Goal: Answer question/provide support: Share knowledge or assist other users

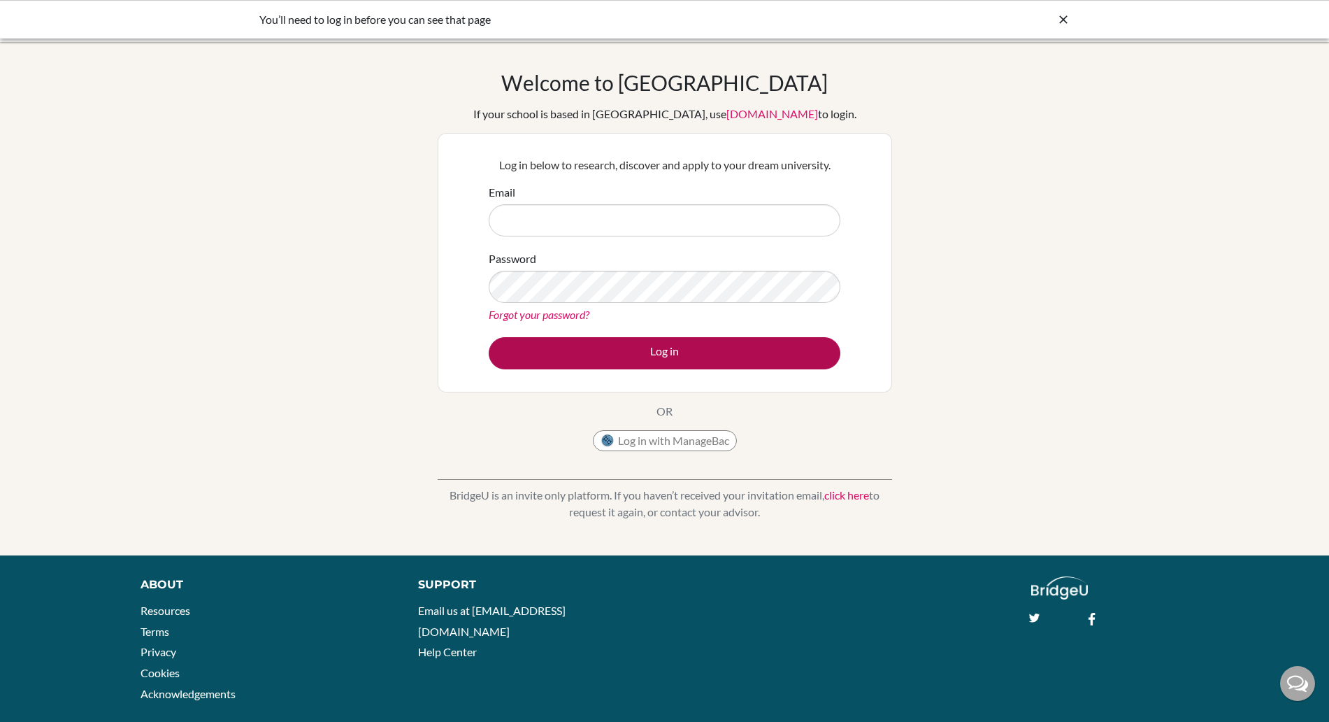
type input "[PERSON_NAME][EMAIL_ADDRESS][PERSON_NAME][DOMAIN_NAME]"
click at [629, 351] on button "Log in" at bounding box center [665, 353] width 352 height 32
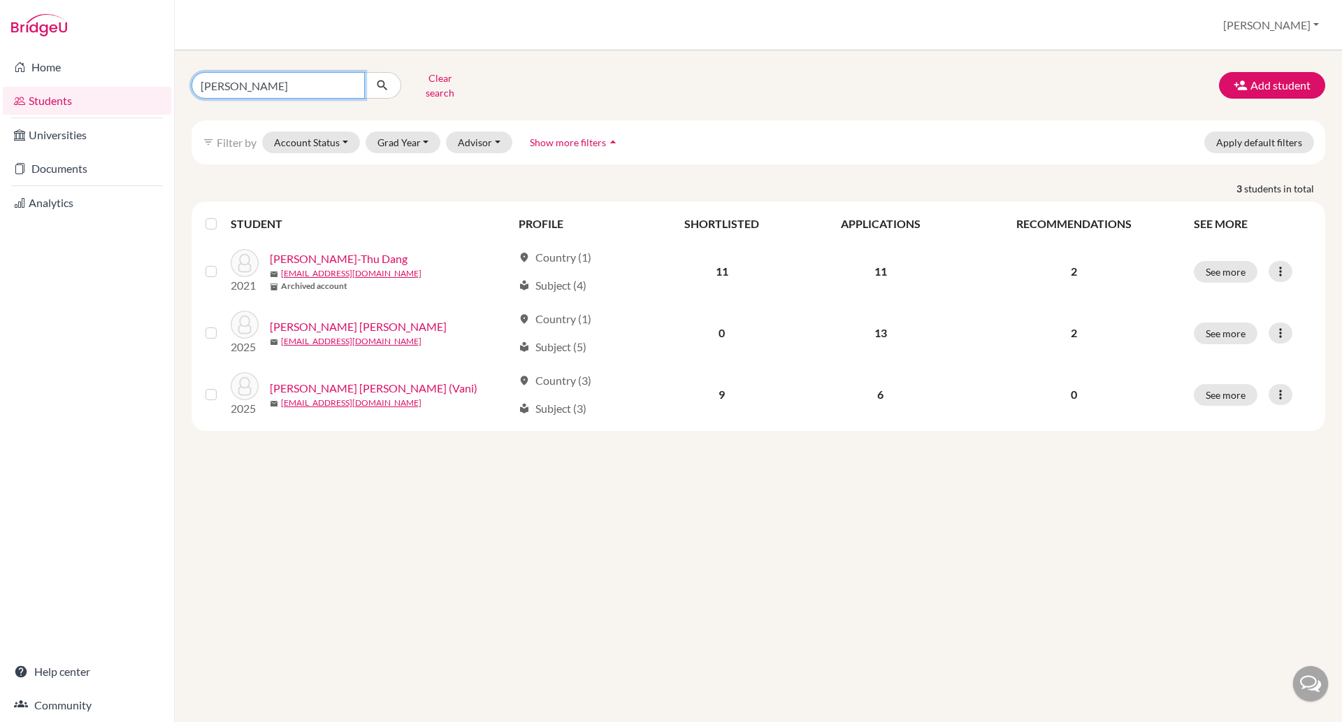
click at [264, 82] on input "minh phan" at bounding box center [278, 85] width 173 height 27
type input "m"
type input "jonathan davies"
click at [303, 120] on div "filter_list Filter by Account Status Active accounts Archived accounts Register…" at bounding box center [759, 142] width 1134 height 44
click at [382, 78] on icon "submit" at bounding box center [382, 85] width 14 height 14
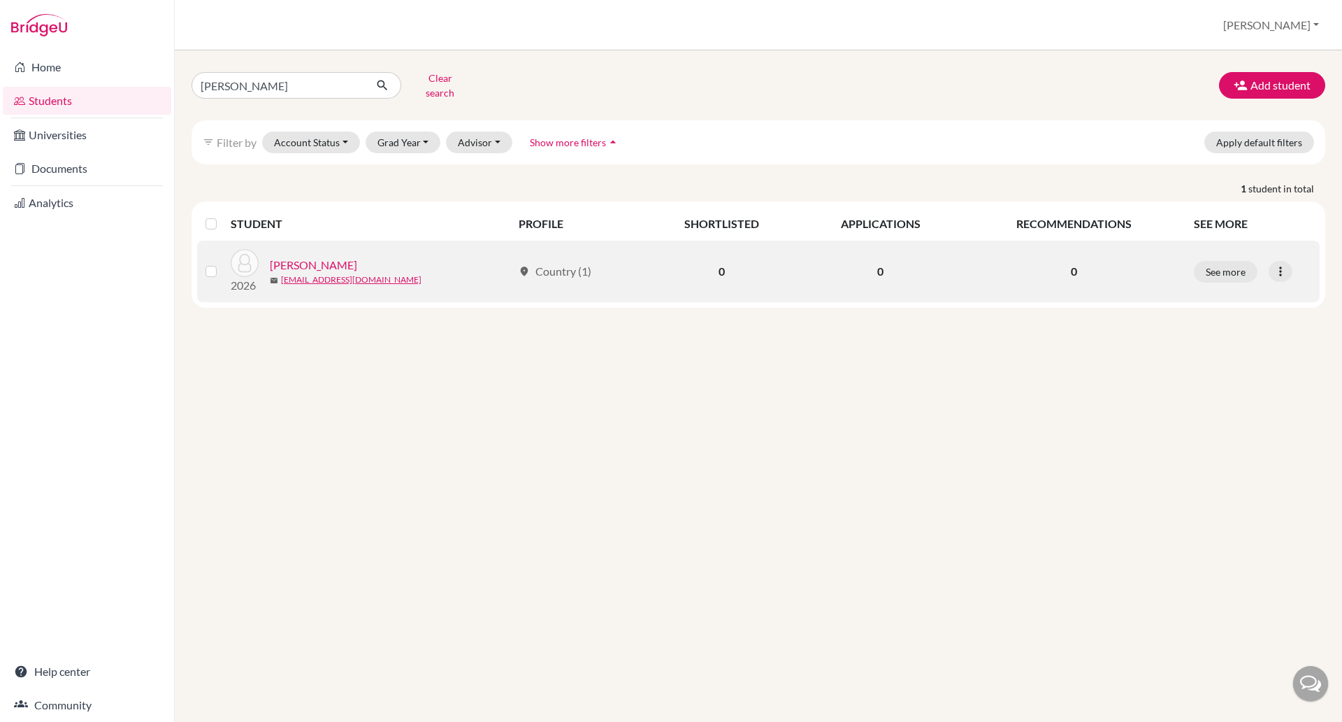
click at [326, 257] on link "Davies, Jonathan" at bounding box center [313, 265] width 87 height 17
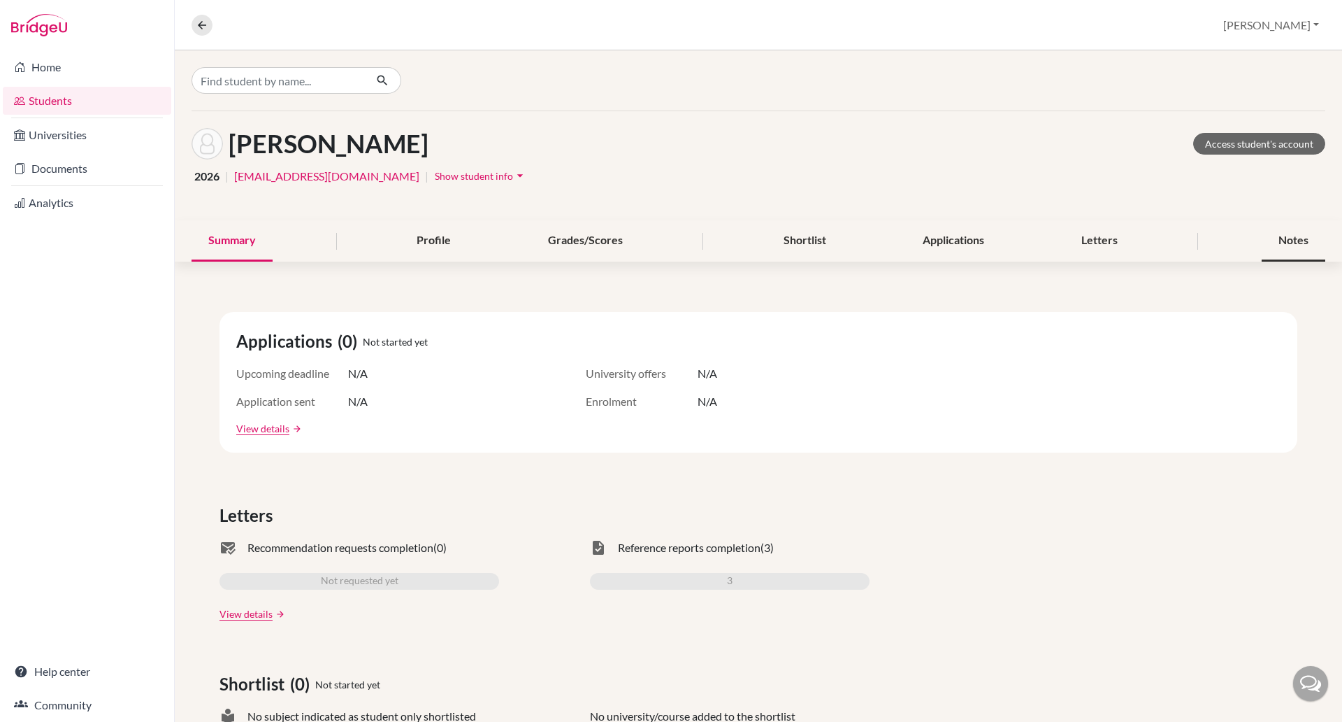
click at [1282, 251] on div "Notes" at bounding box center [1294, 240] width 64 height 41
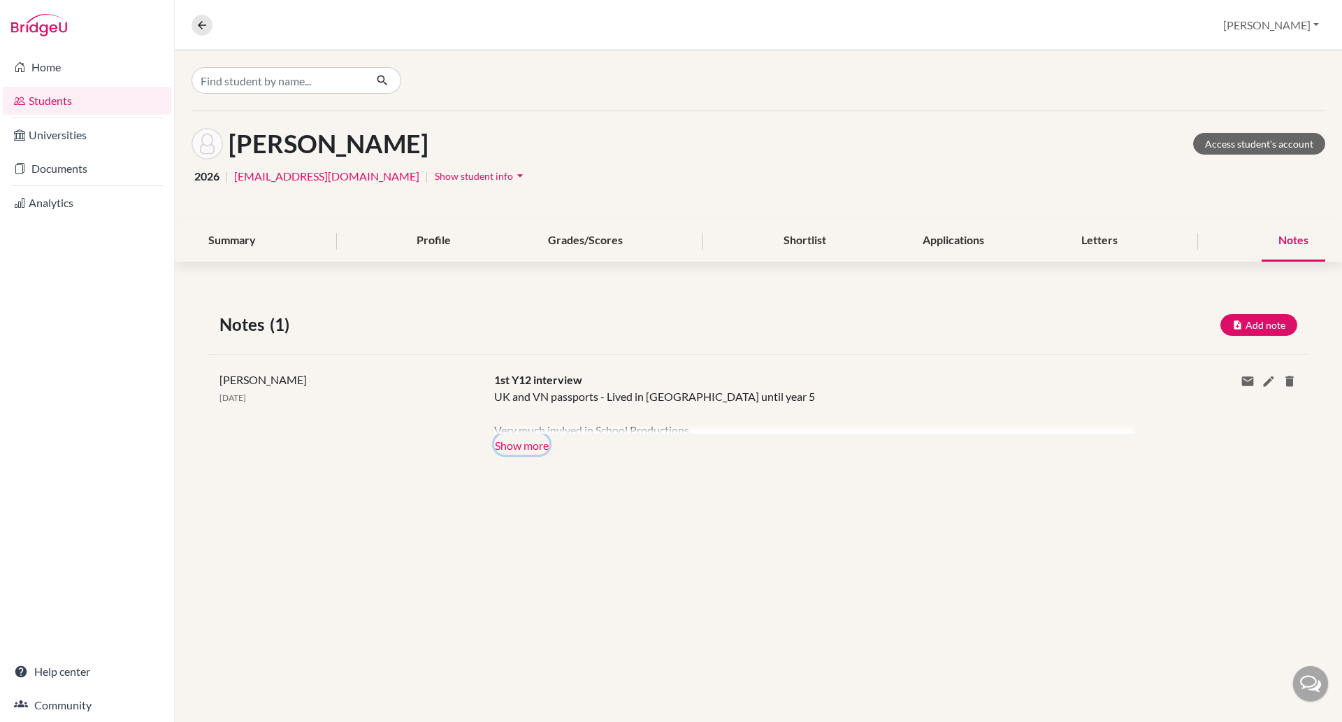
click at [548, 450] on button "Show more" at bounding box center [521, 443] width 55 height 21
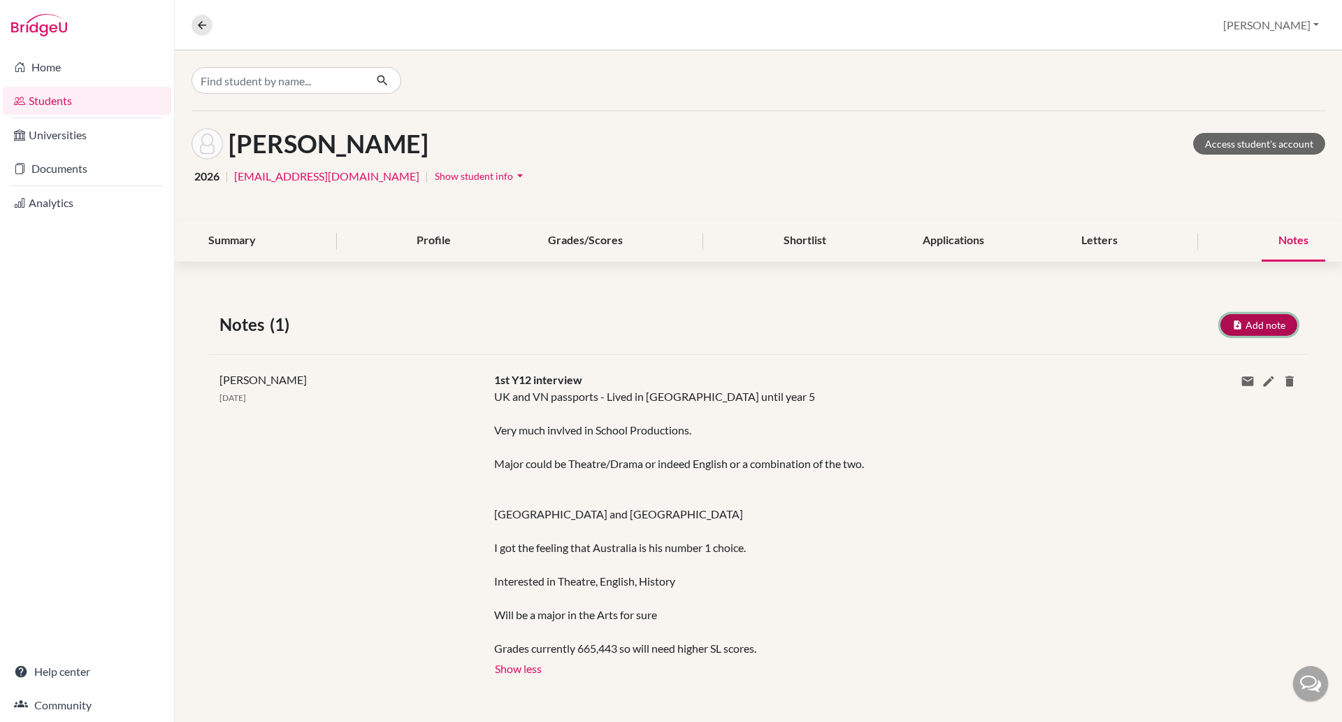
click at [1233, 327] on button "Add note" at bounding box center [1259, 325] width 77 height 22
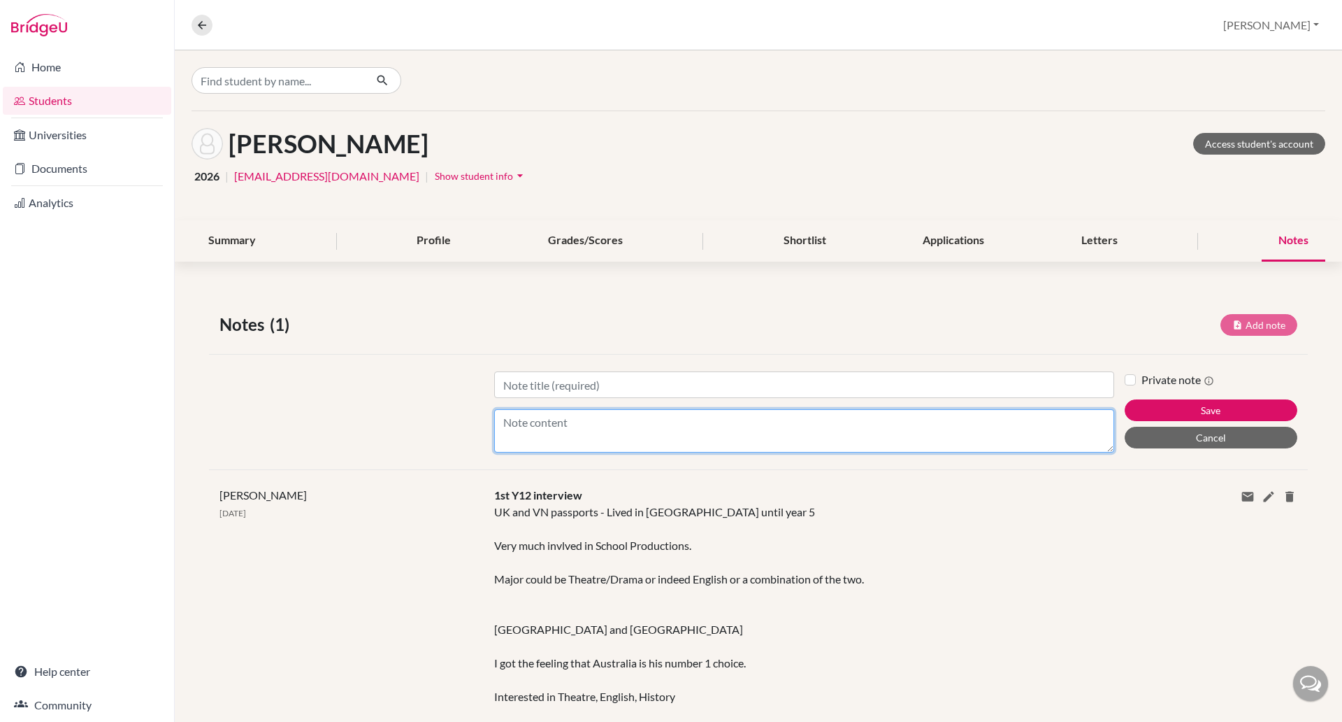
click at [556, 438] on textarea "Content" at bounding box center [804, 430] width 620 height 43
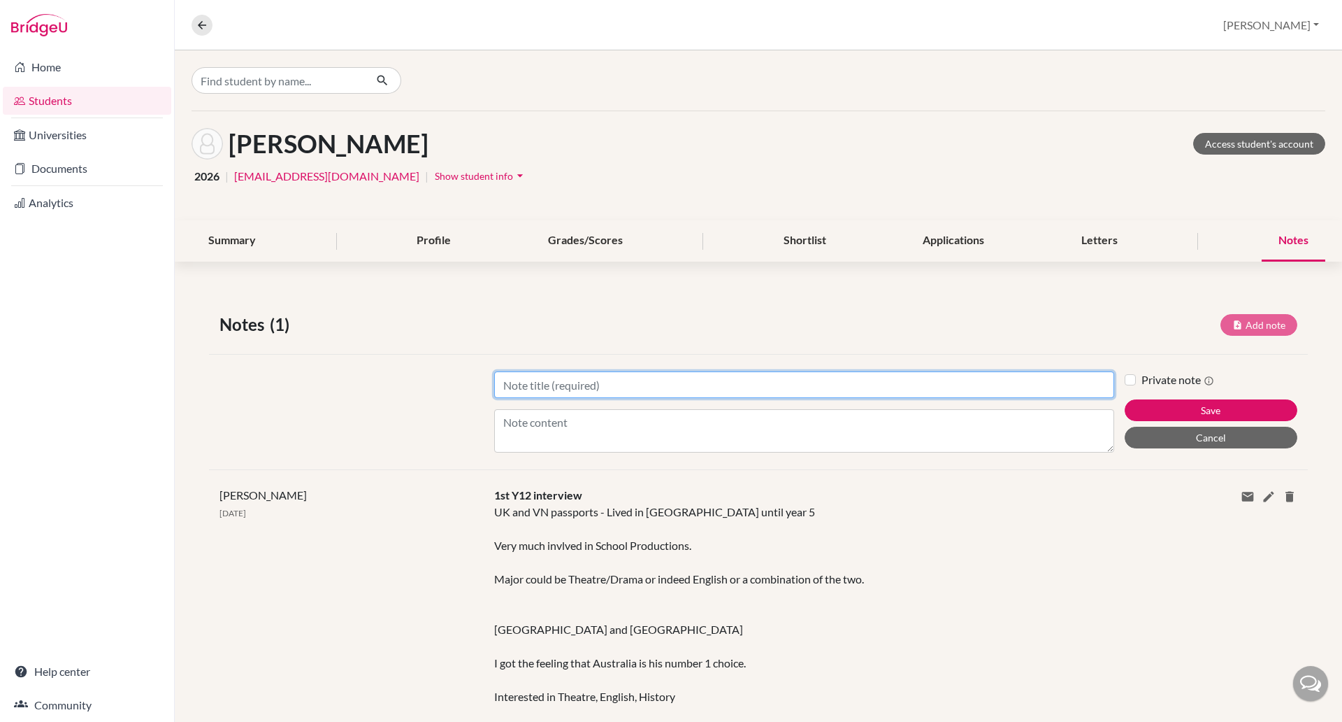
click at [529, 378] on input "Title" at bounding box center [804, 384] width 620 height 27
type input "Emailed me in August"
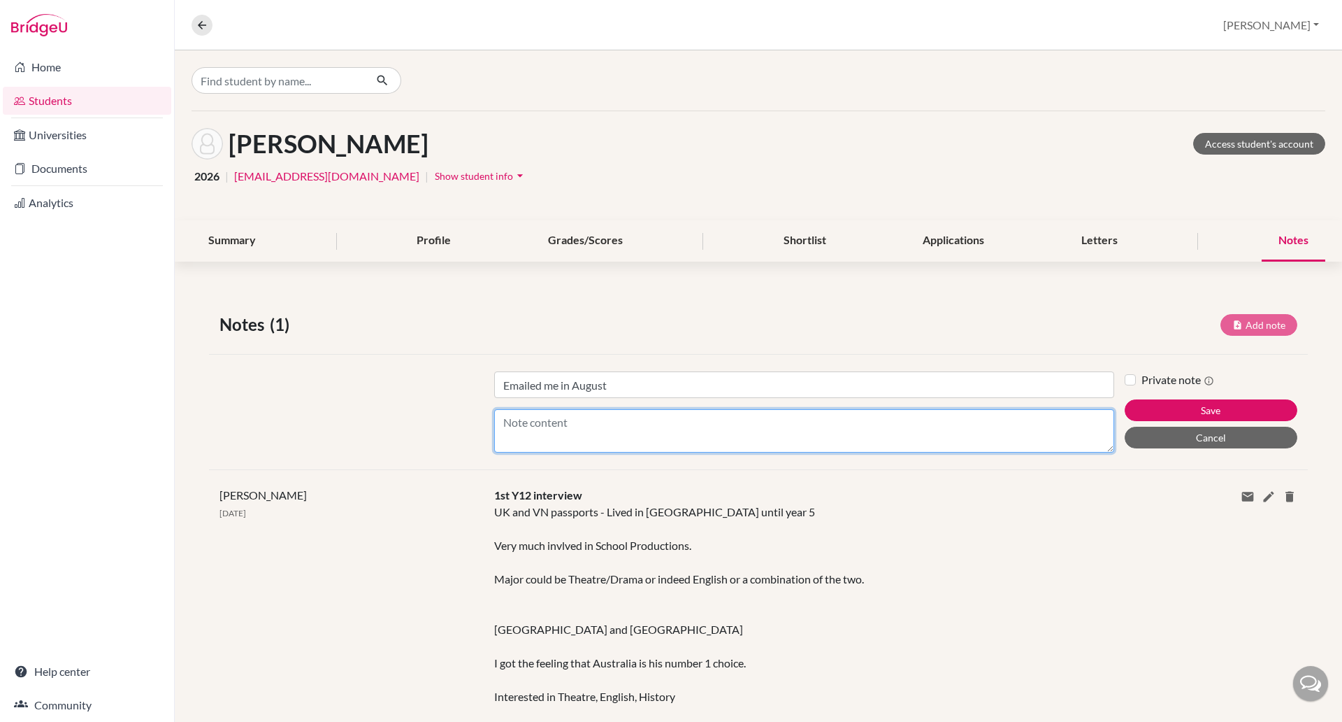
click at [524, 433] on textarea "Content" at bounding box center [804, 430] width 620 height 43
type textarea "Will no longer do UK. So Australia only now."
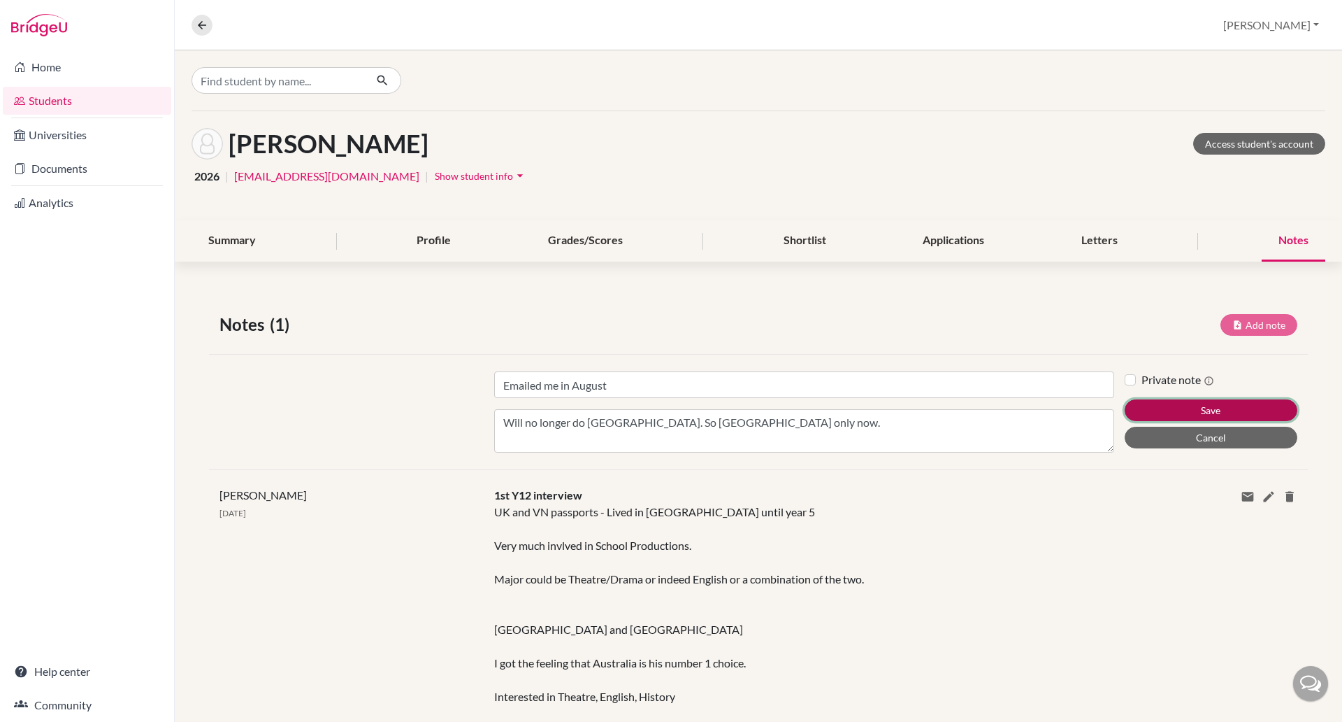
click at [1198, 411] on button "Save" at bounding box center [1211, 410] width 173 height 22
